Goal: Information Seeking & Learning: Learn about a topic

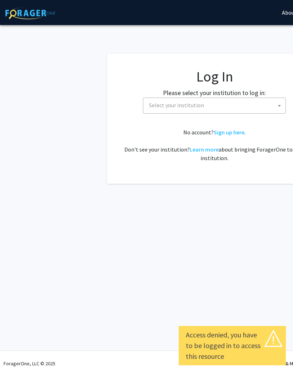
click at [220, 106] on span "Select your institution" at bounding box center [215, 105] width 139 height 15
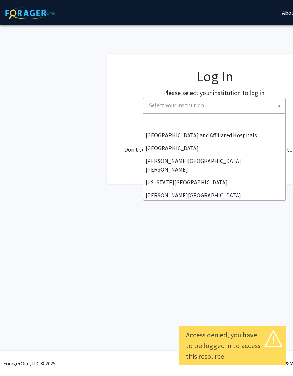
scroll to position [117, 0]
select select "1"
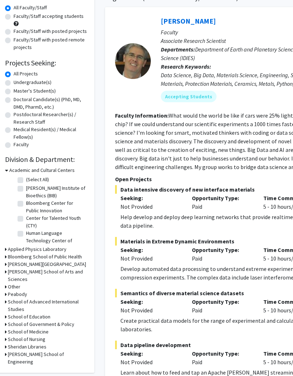
scroll to position [65, 0]
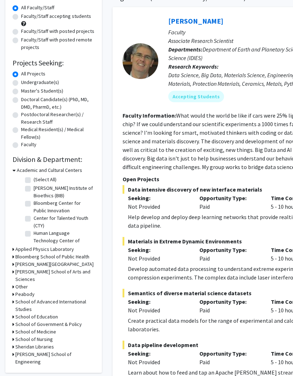
click at [34, 189] on label "[PERSON_NAME] Institute of Bioethics (BIB)" at bounding box center [63, 191] width 59 height 15
click at [34, 189] on input "[PERSON_NAME] Institute of Bioethics (BIB)" at bounding box center [36, 186] width 5 height 5
checkbox input "true"
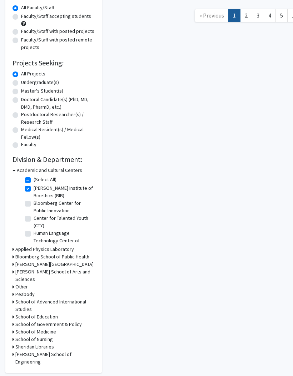
checkbox input "true"
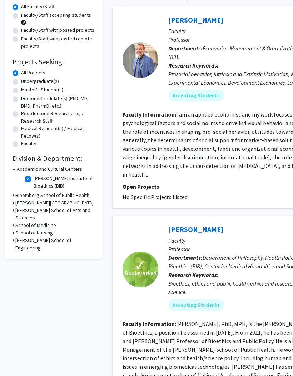
scroll to position [53, 0]
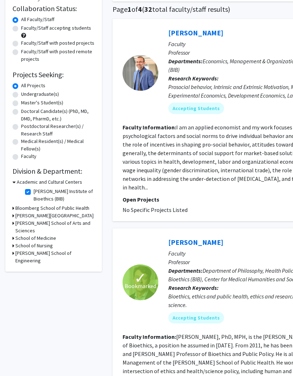
click at [21, 96] on label "Undergraduate(s)" at bounding box center [40, 94] width 38 height 8
click at [21, 95] on input "Undergraduate(s)" at bounding box center [23, 92] width 5 height 5
radio input "true"
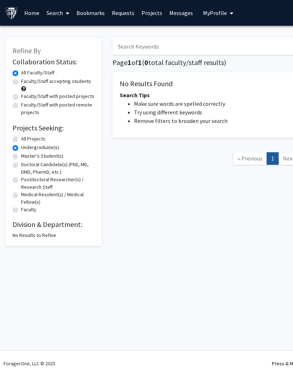
click at [21, 138] on label "All Projects" at bounding box center [33, 139] width 24 height 8
click at [21, 138] on input "All Projects" at bounding box center [23, 137] width 5 height 5
radio input "true"
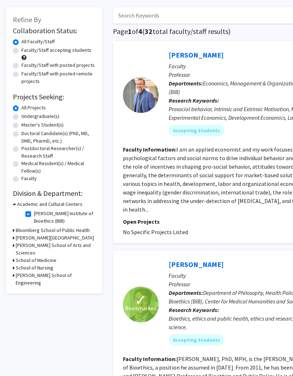
scroll to position [31, 0]
click at [21, 50] on label "Faculty/Staff accepting students" at bounding box center [56, 50] width 70 height 8
click at [21, 50] on input "Faculty/Staff accepting students" at bounding box center [23, 48] width 5 height 5
radio input "true"
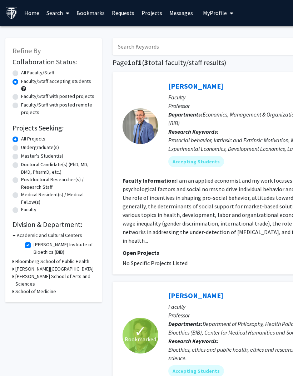
click at [34, 245] on label "[PERSON_NAME] Institute of Bioethics (BIB)" at bounding box center [63, 248] width 59 height 15
click at [34, 245] on input "[PERSON_NAME] Institute of Bioethics (BIB)" at bounding box center [36, 243] width 5 height 5
checkbox input "false"
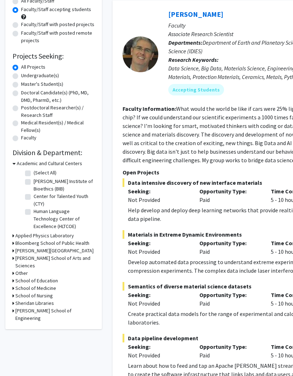
scroll to position [71, 0]
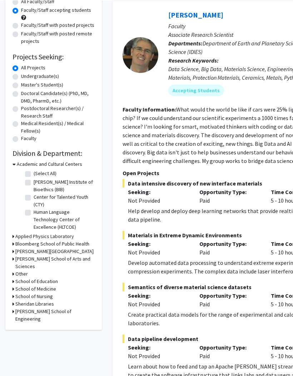
click at [13, 258] on icon at bounding box center [14, 259] width 2 height 8
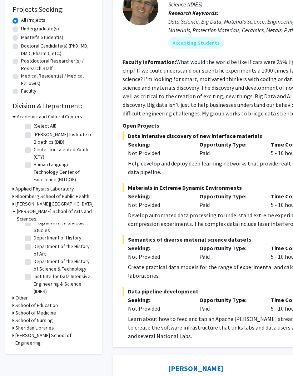
scroll to position [176, 0]
click at [34, 258] on label "Department of the History of Science & Technology" at bounding box center [63, 265] width 59 height 15
click at [34, 258] on input "Department of the History of Science & Technology" at bounding box center [36, 260] width 5 height 5
checkbox input "true"
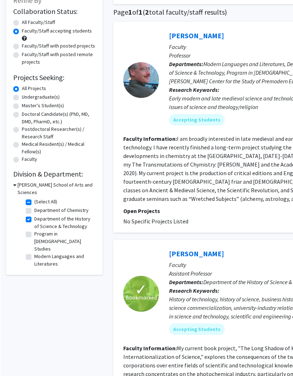
scroll to position [50, 0]
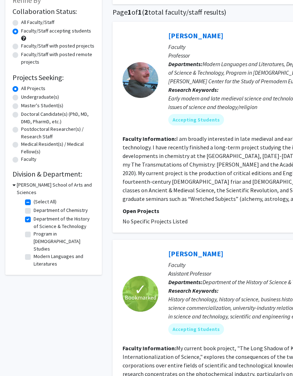
click at [34, 268] on label "Department of Philosophy" at bounding box center [62, 272] width 56 height 8
click at [34, 268] on input "Department of Philosophy" at bounding box center [36, 270] width 5 height 5
checkbox input "true"
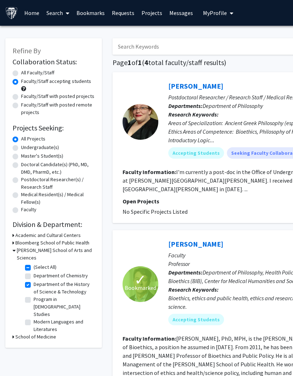
click at [34, 281] on label "Department of the History of Science & Technology" at bounding box center [63, 288] width 59 height 15
click at [34, 281] on input "Department of the History of Science & Technology" at bounding box center [36, 283] width 5 height 5
checkbox input "false"
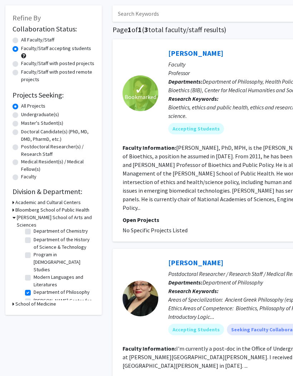
scroll to position [11, 0]
click at [34, 289] on label "Department of Philosophy" at bounding box center [62, 293] width 56 height 8
click at [34, 289] on input "Department of Philosophy" at bounding box center [36, 291] width 5 height 5
checkbox input "false"
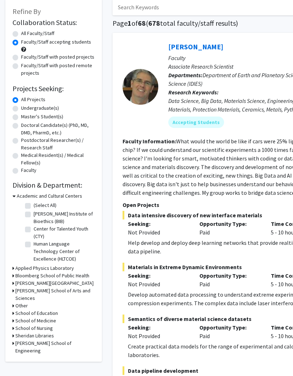
scroll to position [39, 0]
click at [17, 278] on h3 "Bloomberg School of Public Health" at bounding box center [52, 276] width 74 height 8
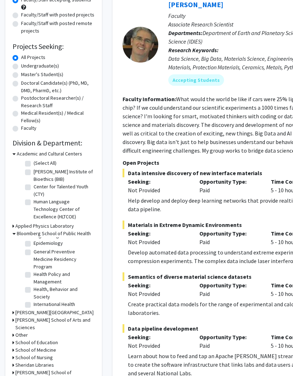
scroll to position [192, 0]
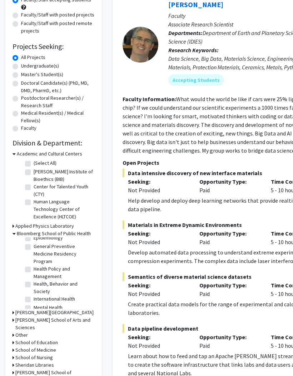
click at [34, 268] on label "Health Policy and Management" at bounding box center [63, 272] width 59 height 15
click at [34, 268] on input "Health Policy and Management" at bounding box center [36, 267] width 5 height 5
checkbox input "true"
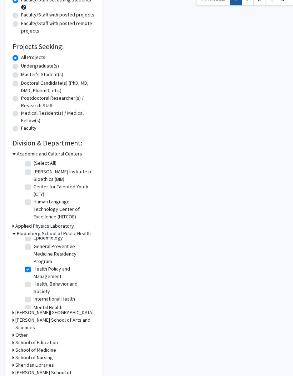
checkbox input "true"
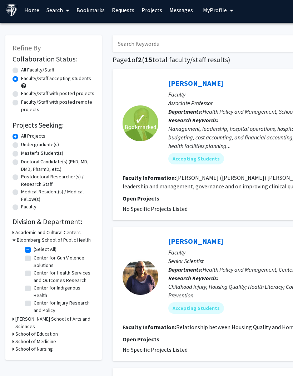
scroll to position [3, 0]
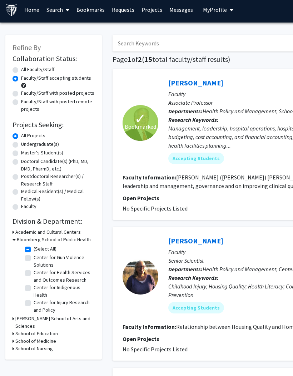
click at [21, 93] on label "Faculty/Staff with posted projects" at bounding box center [57, 93] width 73 height 8
click at [21, 93] on input "Faculty/Staff with posted projects" at bounding box center [23, 91] width 5 height 5
radio input "true"
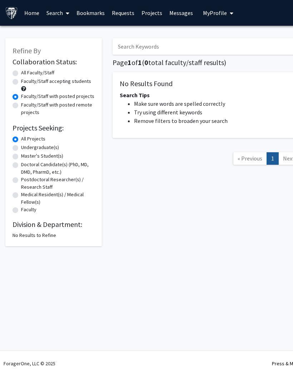
click at [147, 14] on link "Projects" at bounding box center [152, 12] width 28 height 25
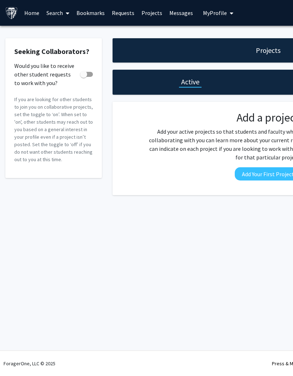
click at [61, 12] on link "Search" at bounding box center [58, 12] width 30 height 25
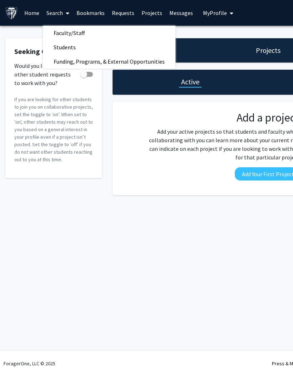
click at [66, 44] on span "Students" at bounding box center [65, 47] width 44 height 14
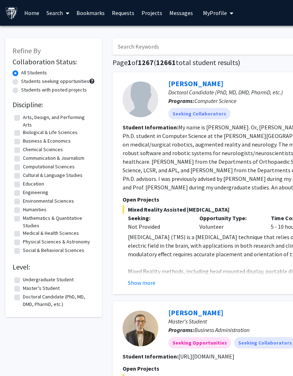
click at [64, 18] on span at bounding box center [66, 13] width 6 height 25
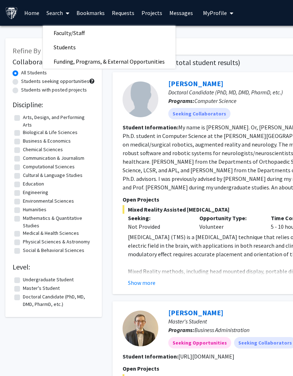
click at [72, 31] on span "Faculty/Staff" at bounding box center [69, 33] width 53 height 14
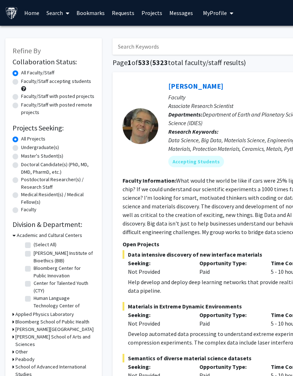
click at [68, 15] on icon at bounding box center [68, 13] width 4 height 6
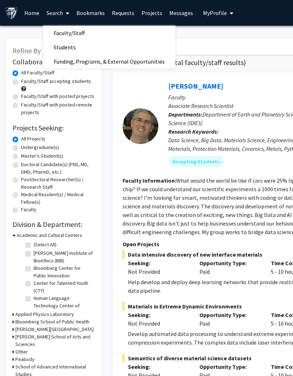
click at [96, 65] on span "Funding, Programs, & External Opportunities" at bounding box center [109, 61] width 133 height 14
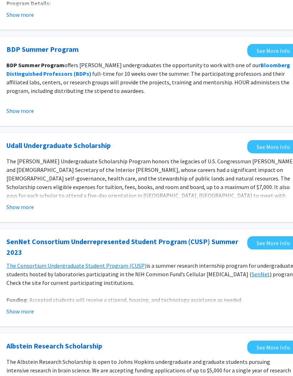
scroll to position [132, 116]
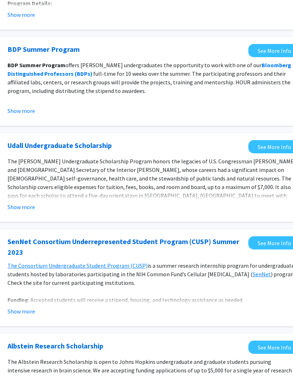
click at [29, 206] on button "Show more" at bounding box center [22, 207] width 28 height 9
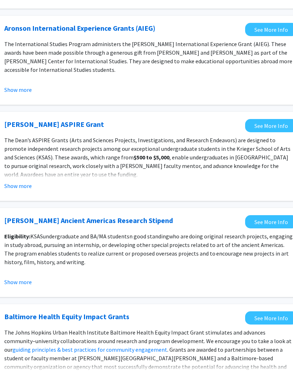
scroll to position [667, 119]
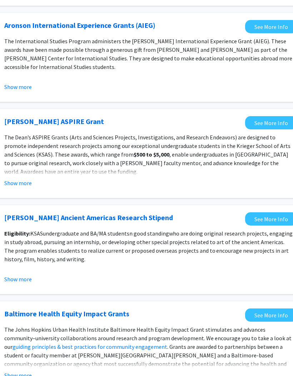
click at [25, 179] on button "Show more" at bounding box center [18, 183] width 28 height 9
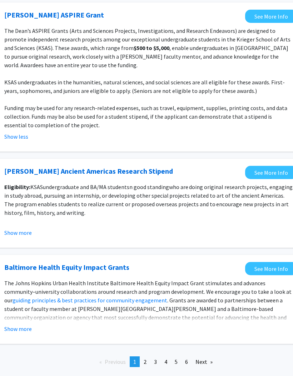
scroll to position [773, 119]
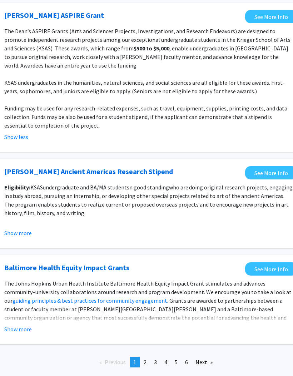
click at [147, 357] on link "page 2" at bounding box center [145, 362] width 10 height 11
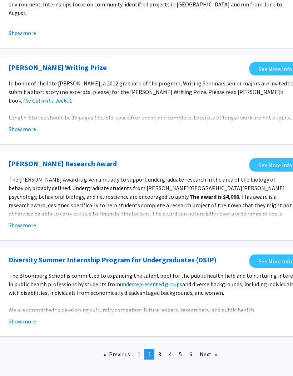
scroll to position [699, 115]
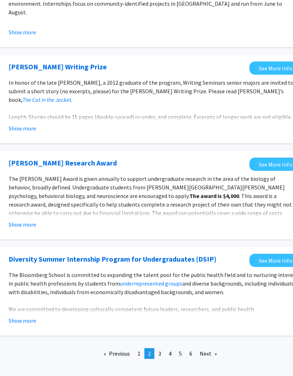
click at [161, 352] on span "3" at bounding box center [159, 353] width 3 height 7
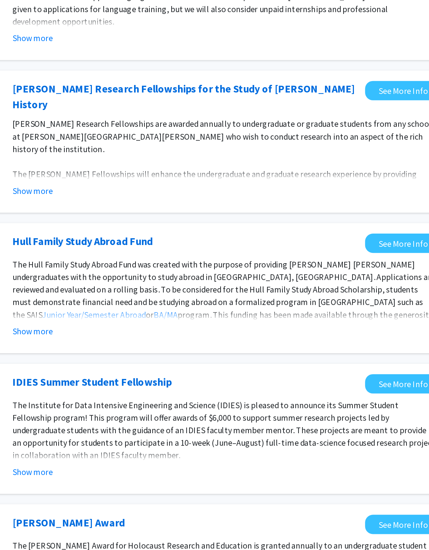
scroll to position [397, 115]
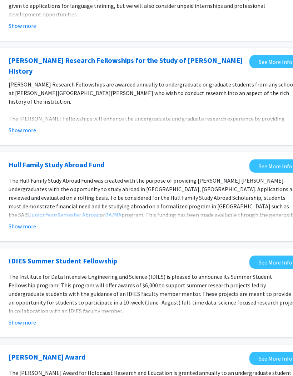
click at [27, 222] on button "Show more" at bounding box center [23, 226] width 28 height 9
